Goal: Task Accomplishment & Management: Manage account settings

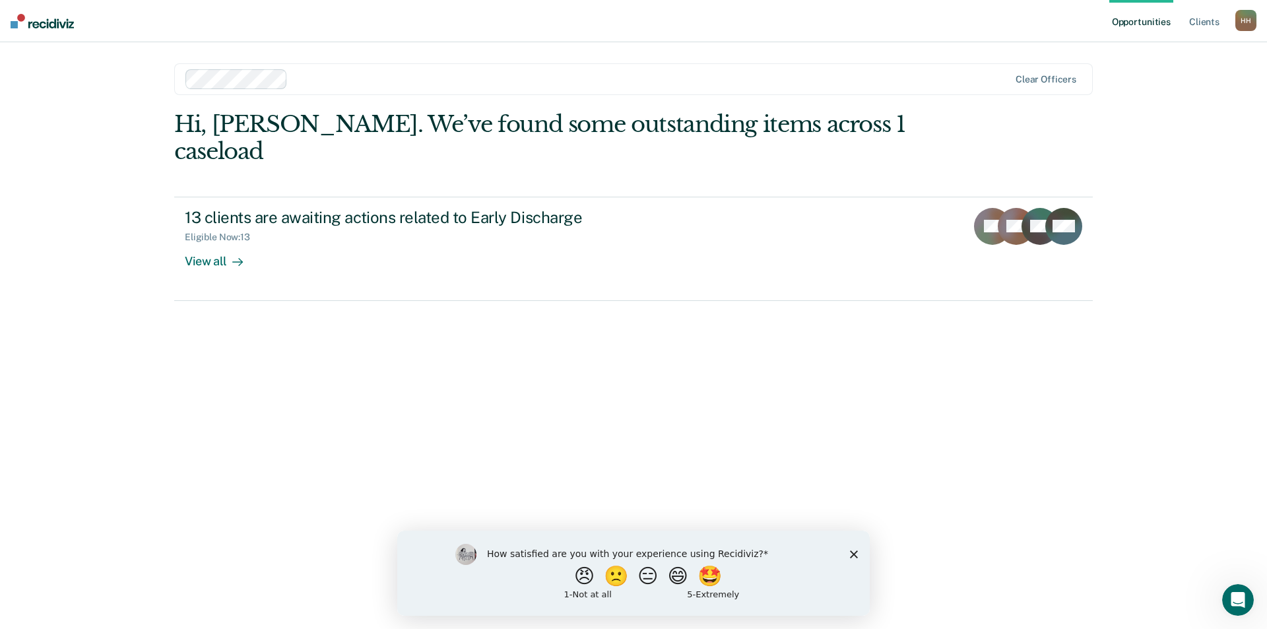
click at [852, 548] on div "How satisfied are you with your experience using Recidiviz? 😠 🙁 😑 😄 🤩 1 - Not a…" at bounding box center [633, 572] width 472 height 85
click at [853, 552] on icon "Close survey" at bounding box center [854, 554] width 8 height 8
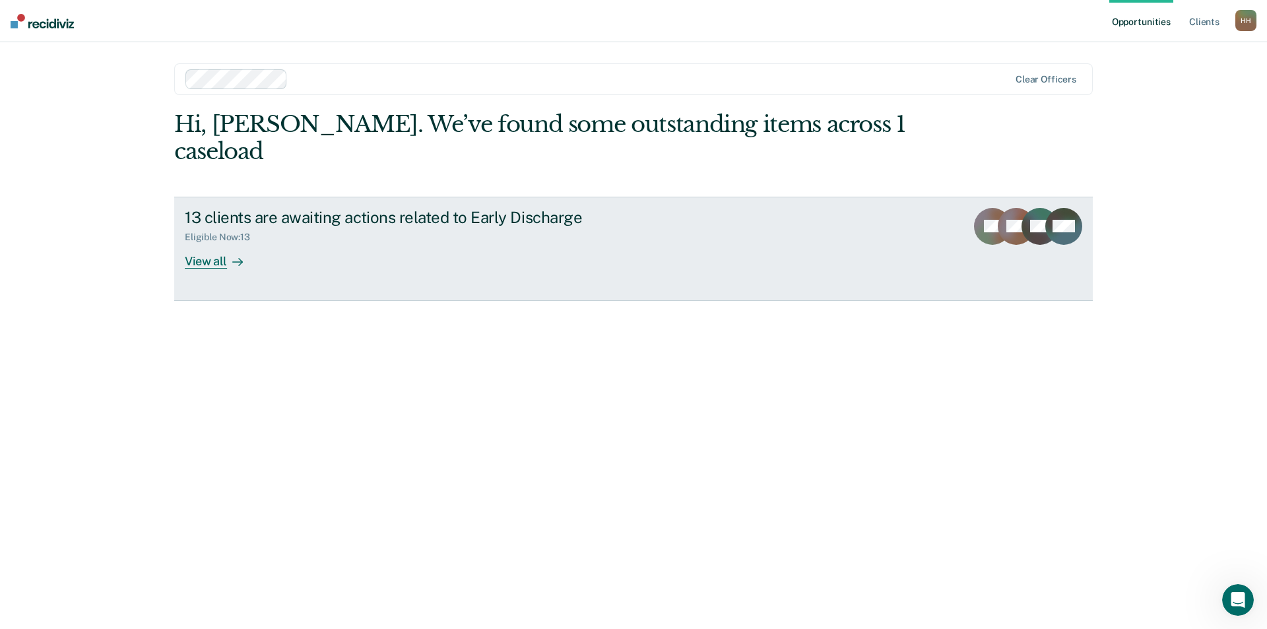
click at [211, 243] on div "View all" at bounding box center [222, 256] width 74 height 26
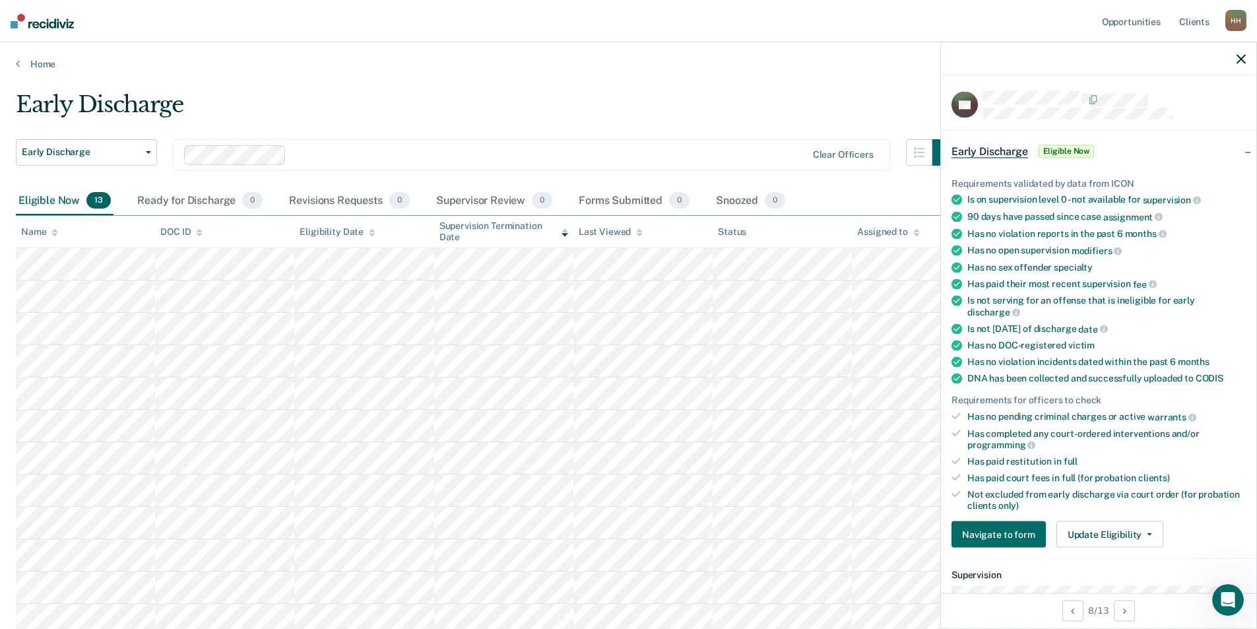
scroll to position [198, 0]
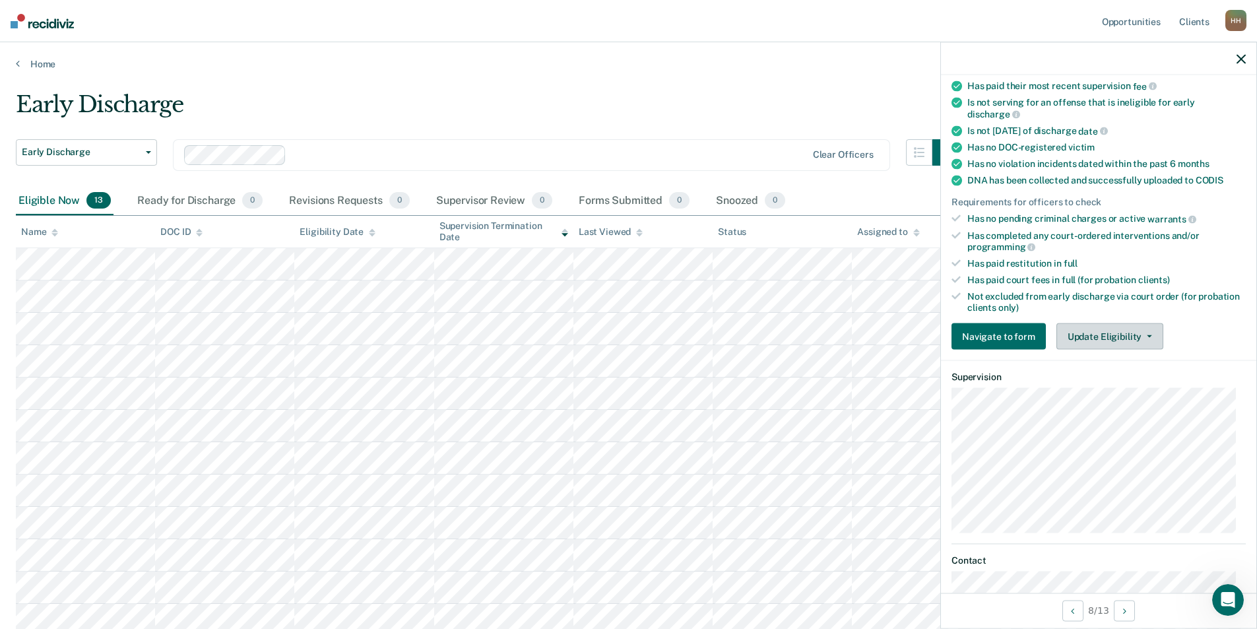
click at [1103, 339] on button "Update Eligibility" at bounding box center [1109, 336] width 107 height 26
click at [1204, 319] on div "Requirements validated by data from ICON Is on supervision level 0 - not availa…" at bounding box center [1098, 159] width 315 height 402
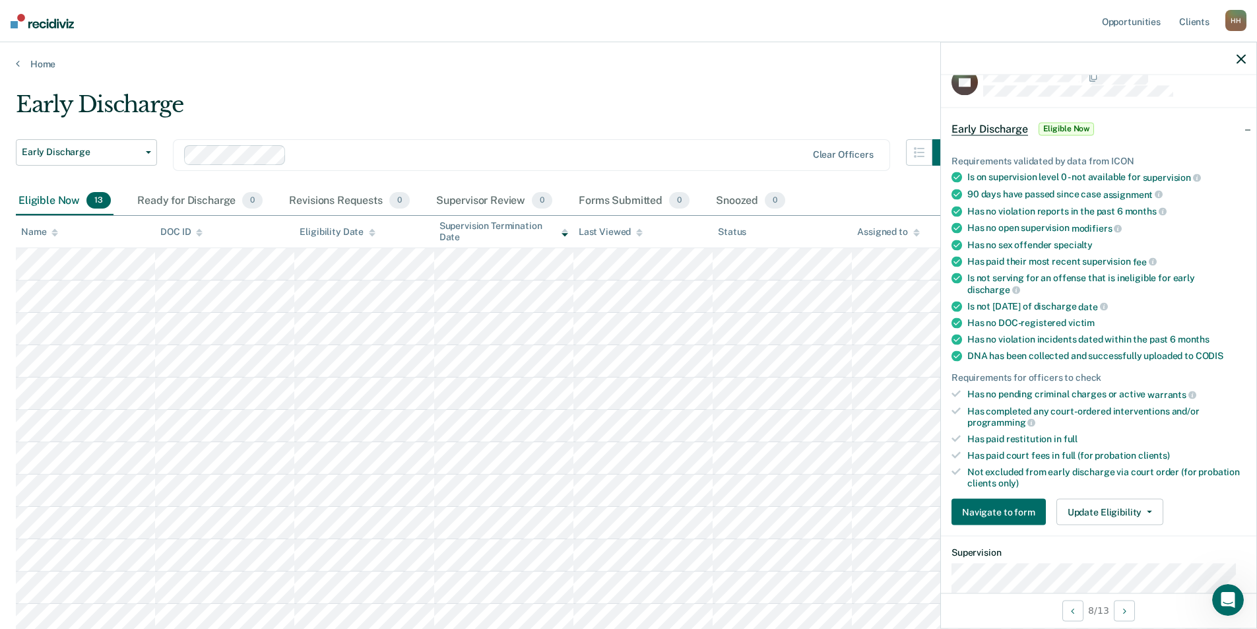
scroll to position [0, 0]
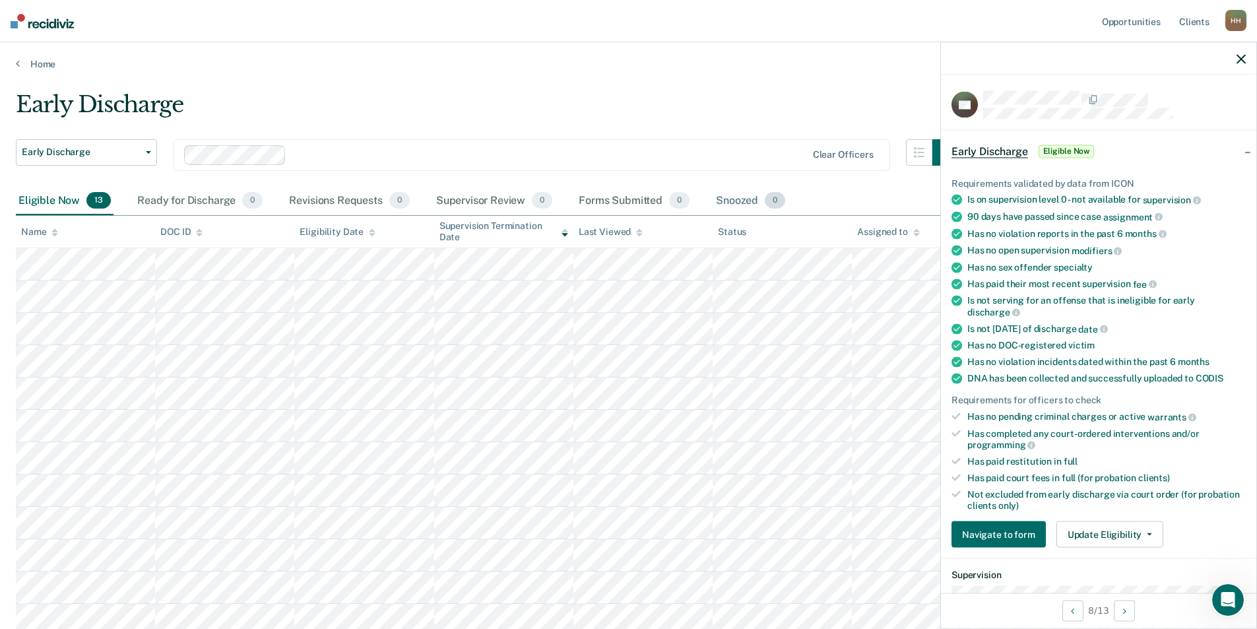
click at [741, 201] on div "Snoozed 0" at bounding box center [750, 201] width 75 height 29
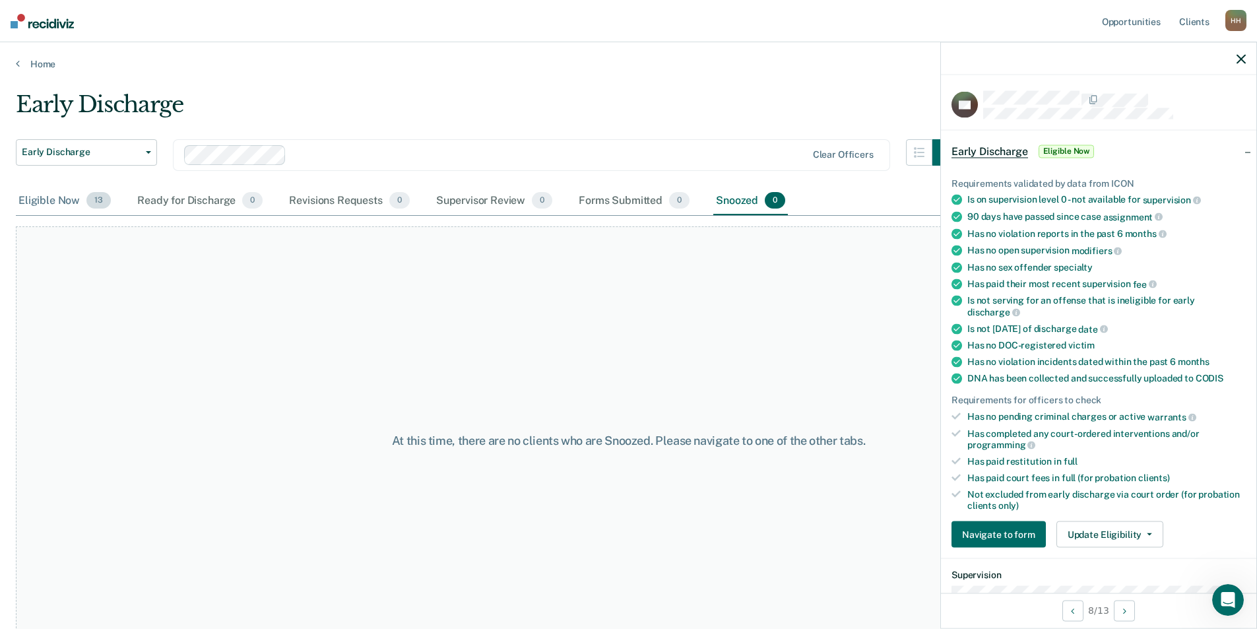
click at [29, 194] on div "Eligible Now 13" at bounding box center [65, 201] width 98 height 29
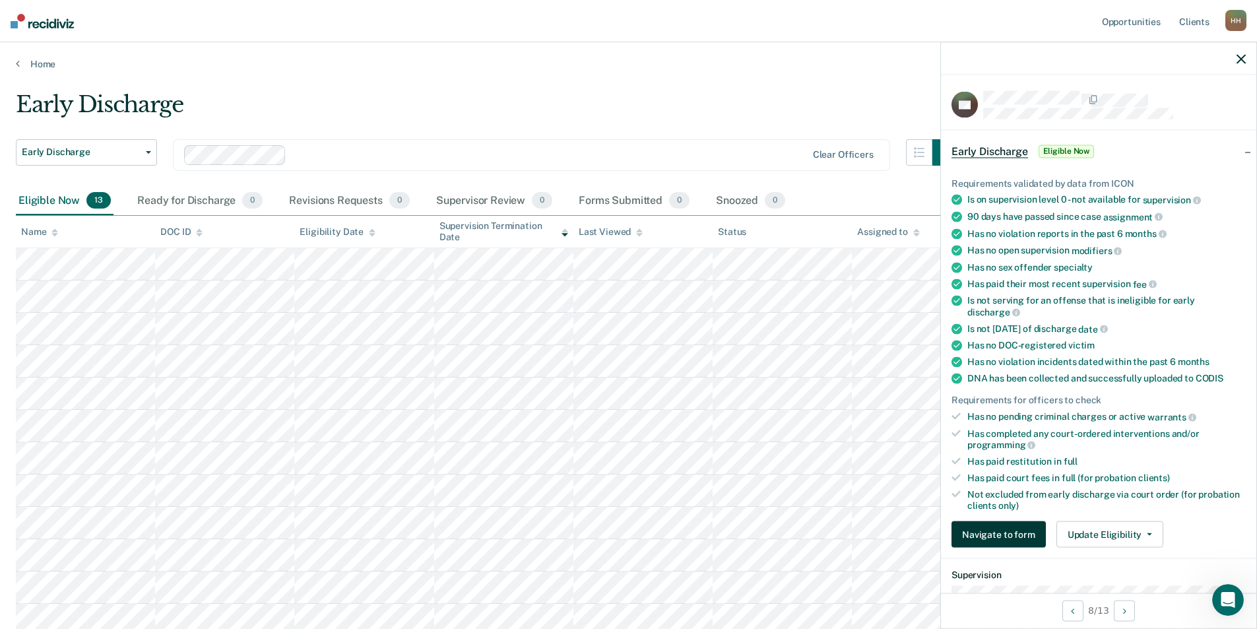
click at [992, 530] on button "Navigate to form" at bounding box center [999, 534] width 94 height 26
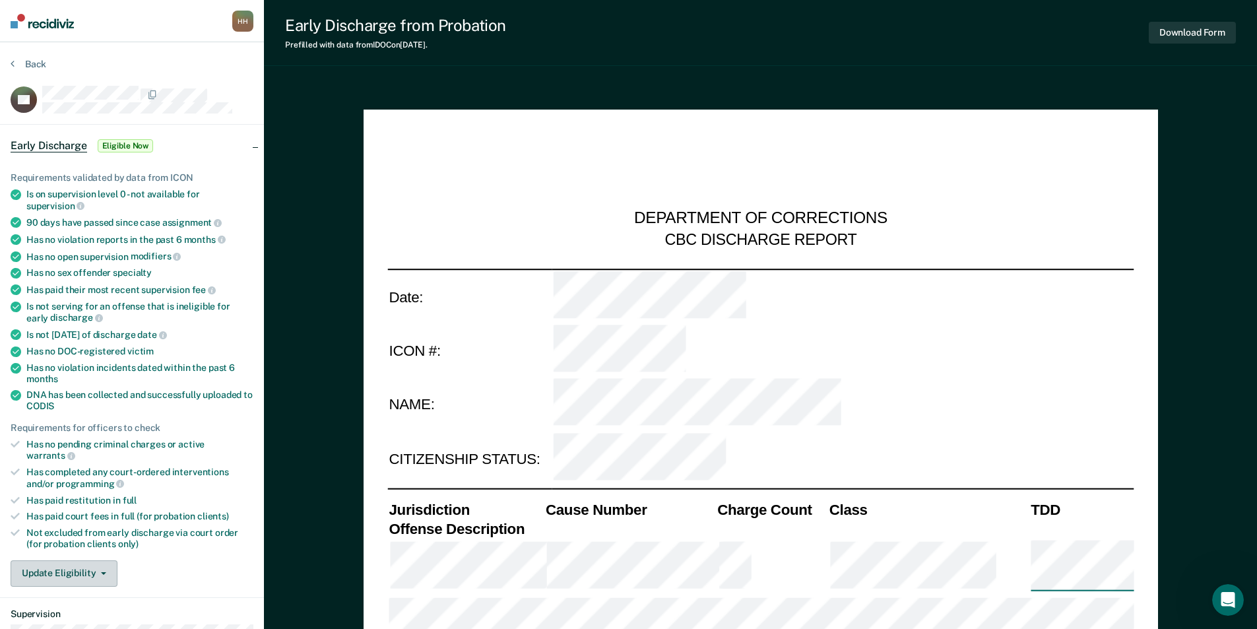
click at [105, 562] on button "Update Eligibility" at bounding box center [64, 573] width 107 height 26
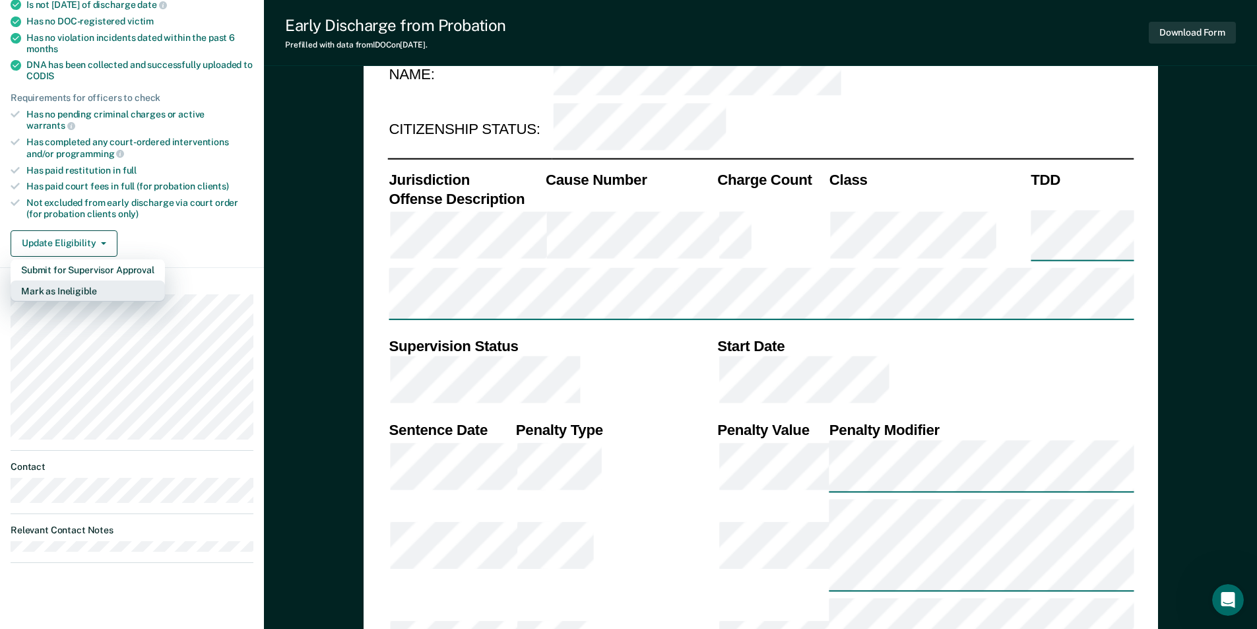
scroll to position [462, 0]
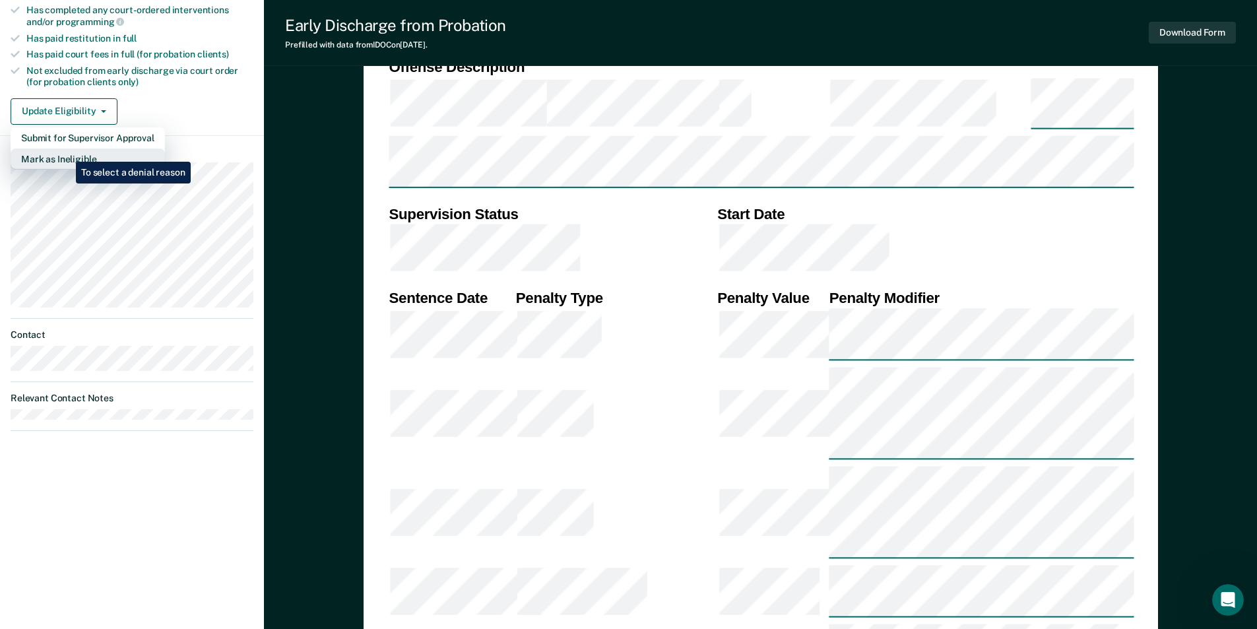
click at [66, 152] on button "Mark as Ineligible" at bounding box center [88, 158] width 154 height 21
type textarea "x"
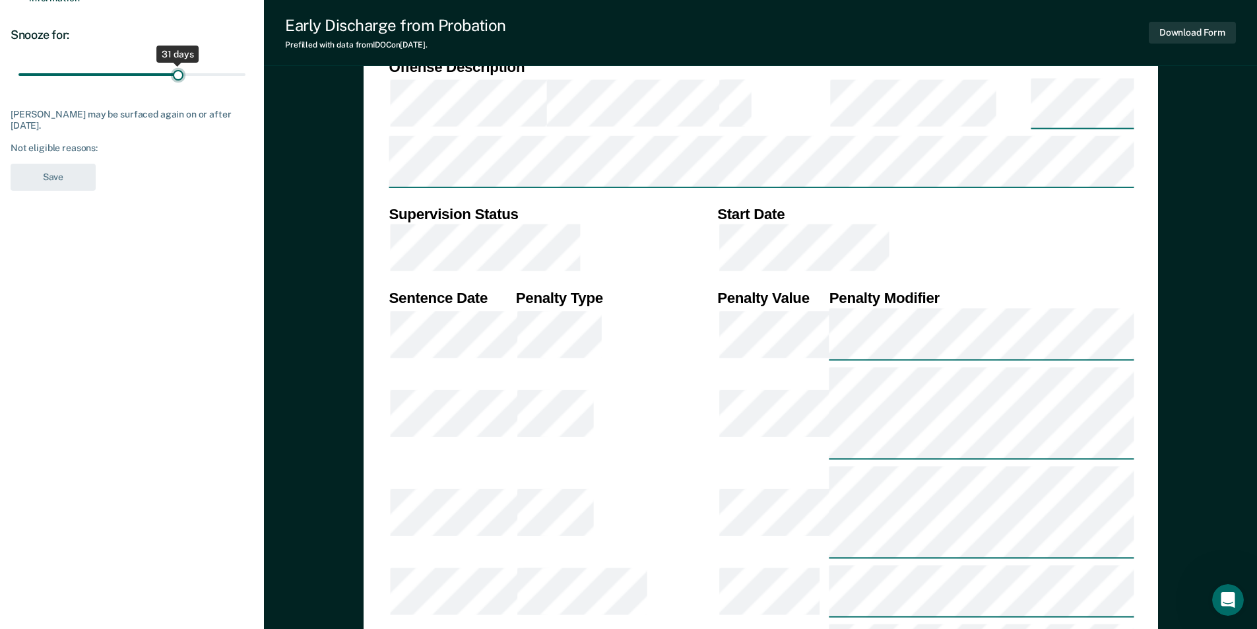
type input "30"
click at [173, 69] on input "range" at bounding box center [131, 74] width 227 height 23
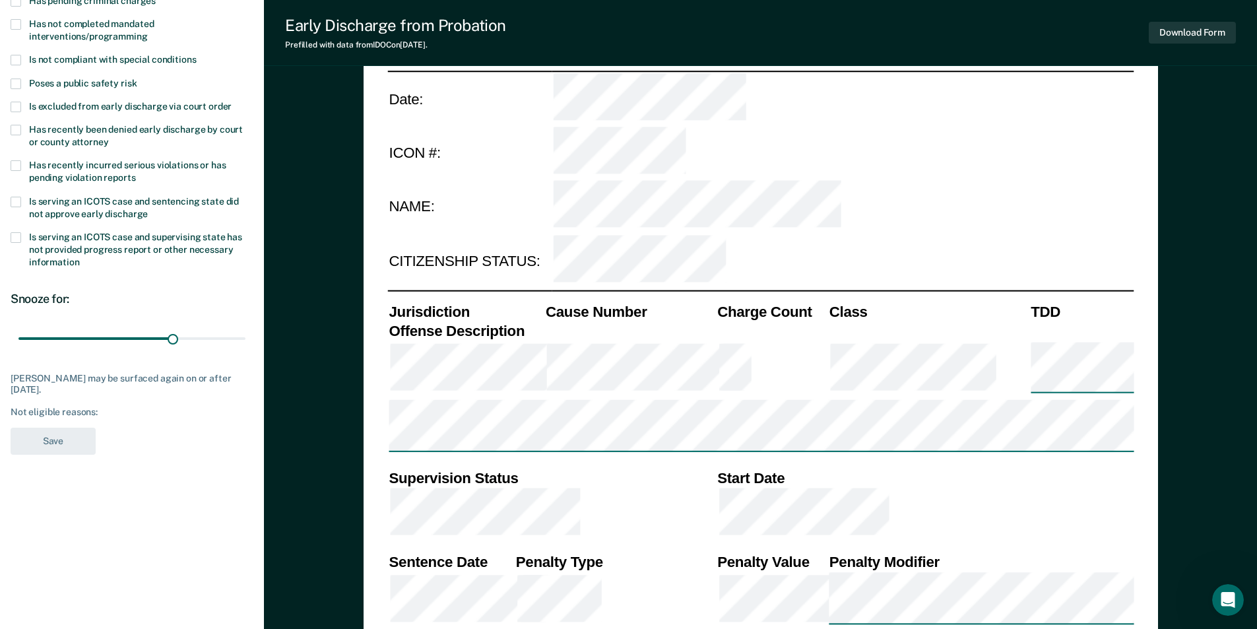
scroll to position [0, 0]
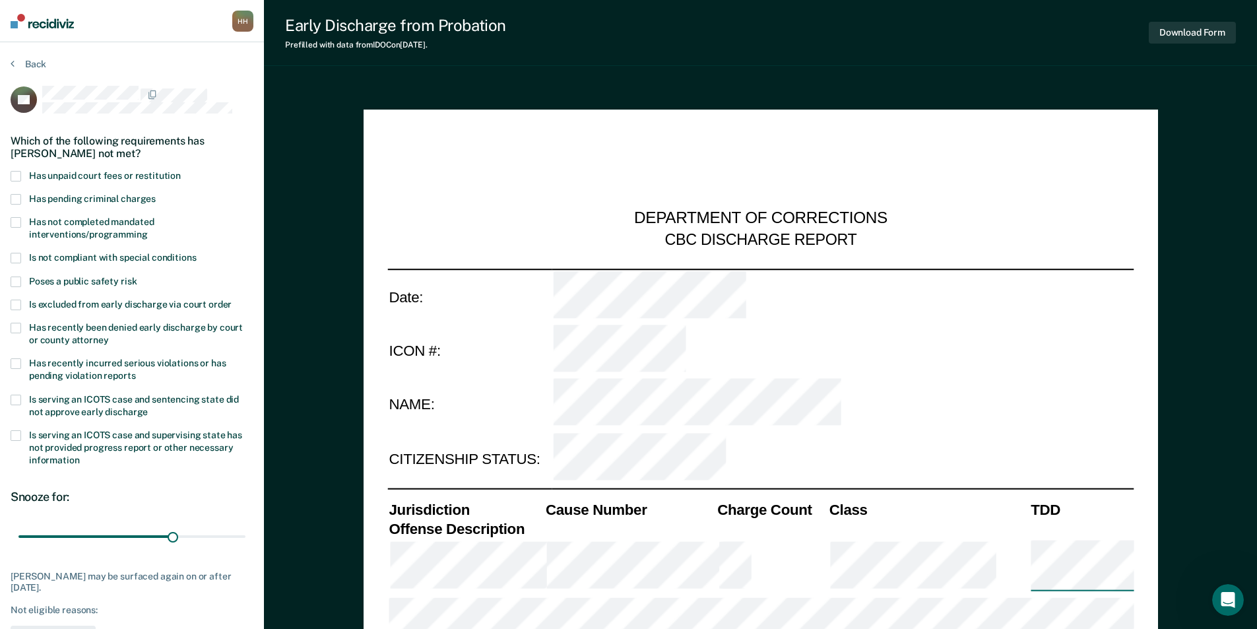
click at [18, 397] on span at bounding box center [16, 400] width 11 height 11
click at [16, 436] on span at bounding box center [16, 435] width 11 height 11
click at [18, 397] on span at bounding box center [16, 400] width 11 height 11
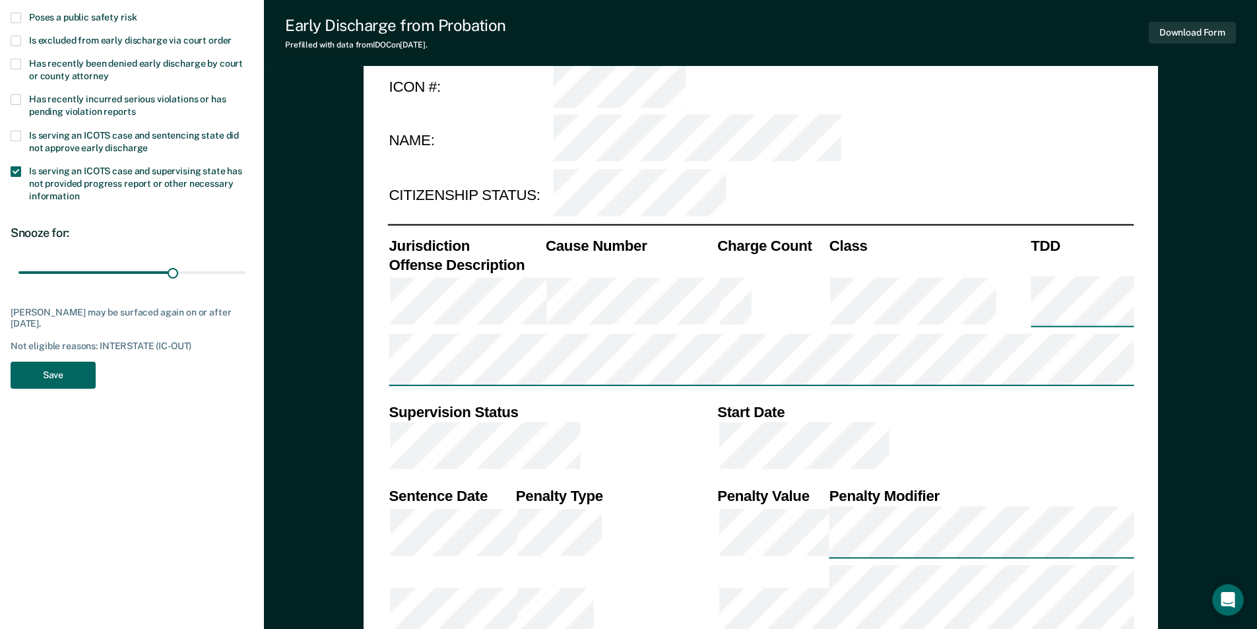
click at [38, 369] on button "Save" at bounding box center [53, 375] width 85 height 27
type textarea "x"
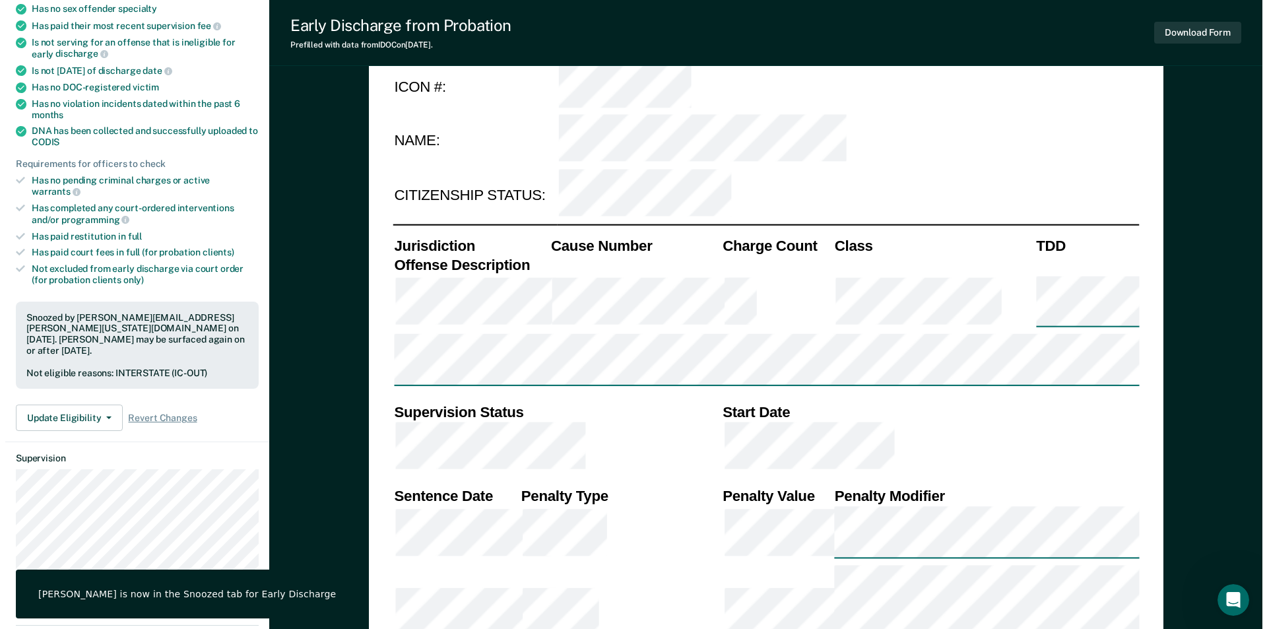
scroll to position [0, 0]
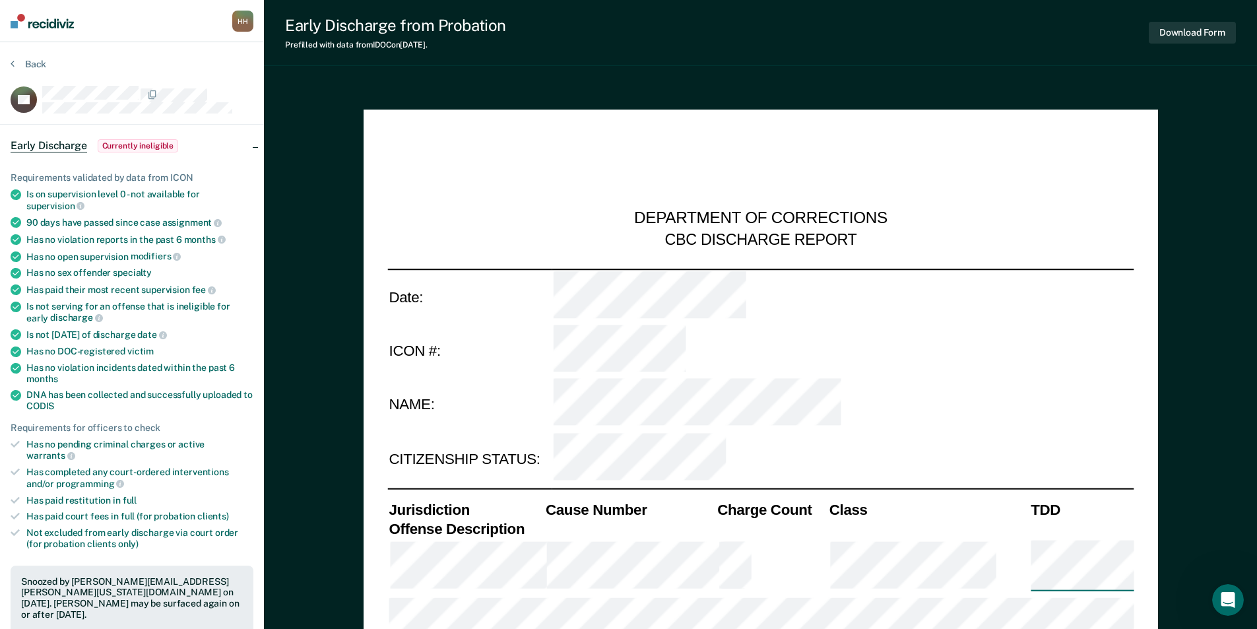
click at [240, 21] on div "H H" at bounding box center [242, 21] width 21 height 21
click at [155, 47] on div "Profile How it works Log Out" at bounding box center [189, 69] width 127 height 65
click at [154, 51] on link "Profile" at bounding box center [190, 53] width 106 height 11
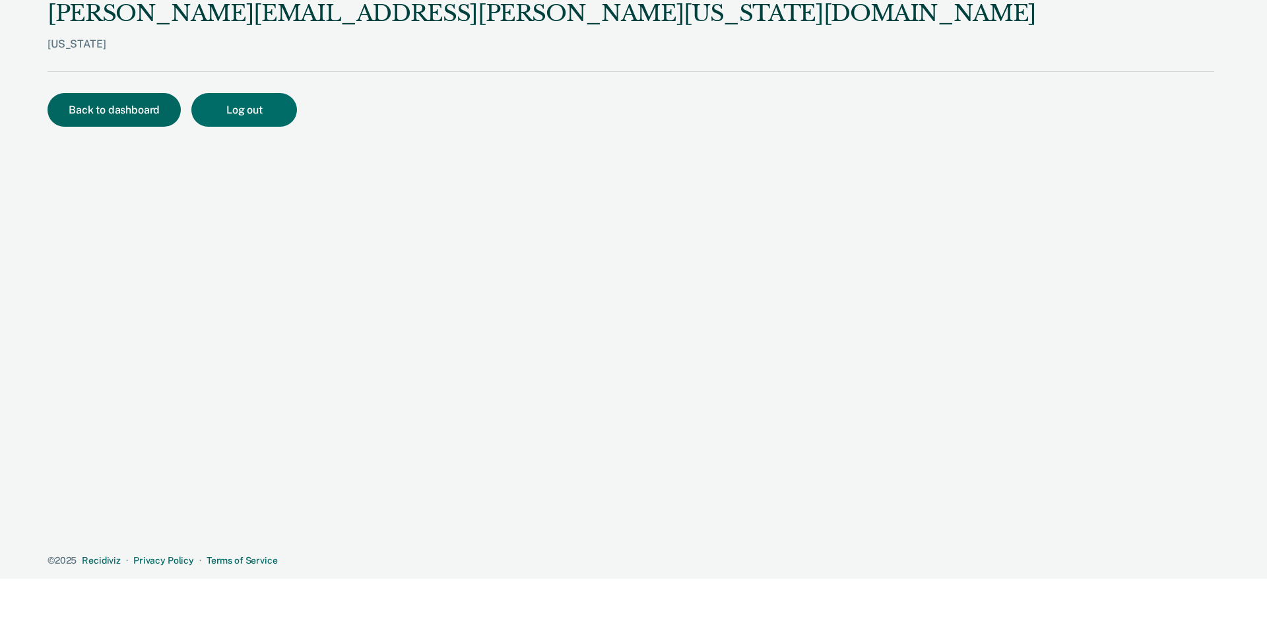
click at [120, 107] on button "Back to dashboard" at bounding box center [114, 110] width 133 height 34
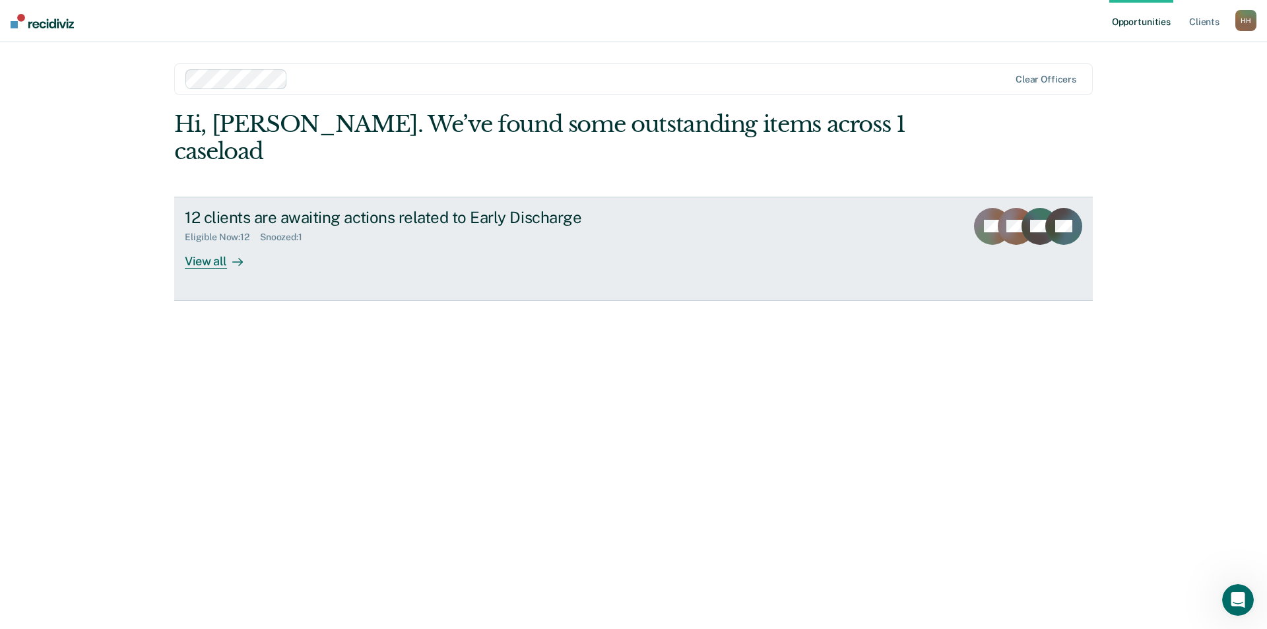
click at [201, 243] on div "View all" at bounding box center [222, 256] width 74 height 26
